Goal: Find specific page/section: Find specific page/section

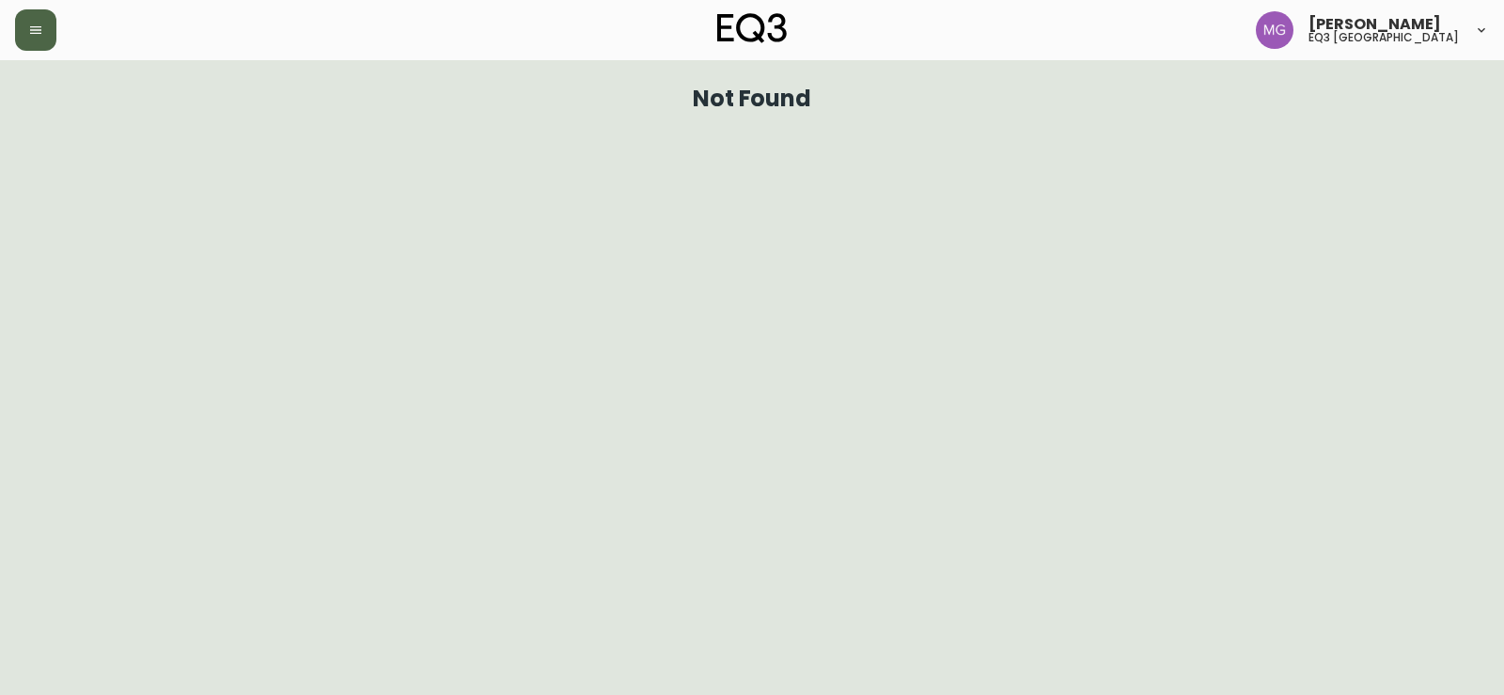
click at [24, 33] on button "button" at bounding box center [35, 29] width 41 height 41
